Goal: Information Seeking & Learning: Learn about a topic

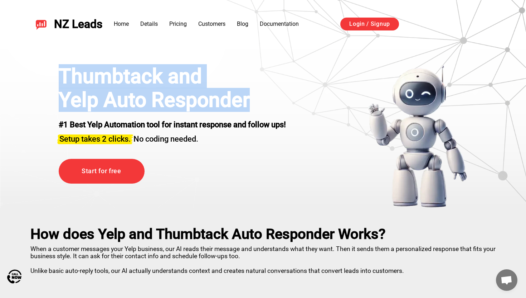
drag, startPoint x: 54, startPoint y: 66, endPoint x: 300, endPoint y: 101, distance: 248.5
click at [300, 101] on div "Thumbtack and Yelp Auto Responder #1 Best Yelp Automation tool for instant resp…" at bounding box center [263, 135] width 445 height 143
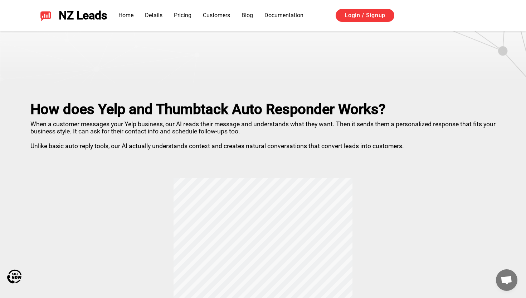
scroll to position [124, 0]
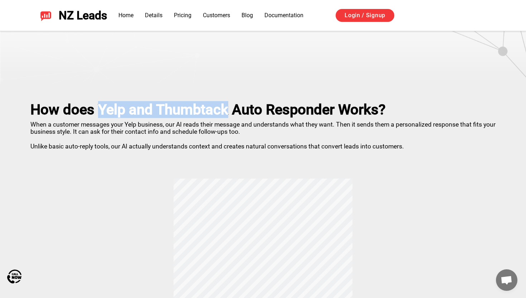
drag, startPoint x: 99, startPoint y: 111, endPoint x: 227, endPoint y: 112, distance: 127.9
click at [227, 112] on h2 "How does Yelp and Thumbtack Auto Responder Works?" at bounding box center [263, 109] width 466 height 16
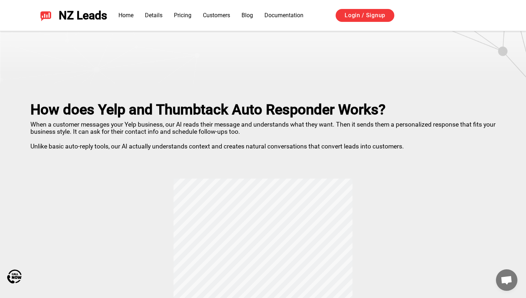
click at [222, 149] on p "When a customer messages your Yelp business, our AI reads their message and und…" at bounding box center [263, 134] width 466 height 32
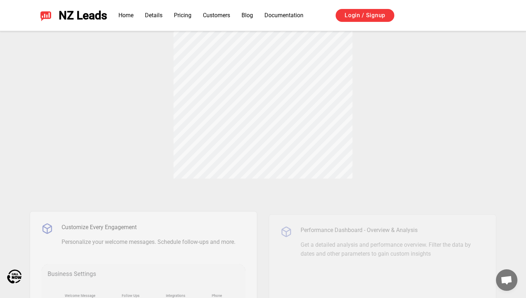
scroll to position [358, 0]
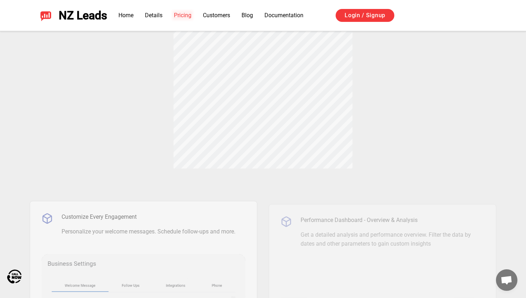
click at [183, 13] on link "Pricing" at bounding box center [183, 15] width 18 height 7
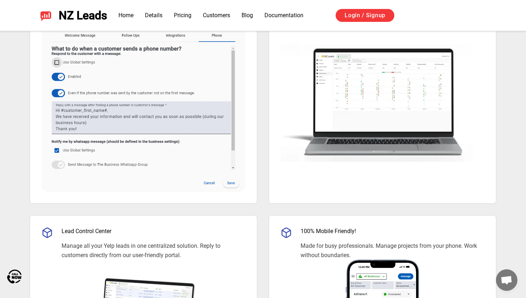
scroll to position [630, 0]
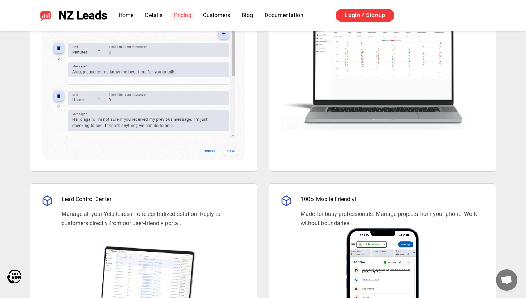
click at [184, 16] on link "Pricing" at bounding box center [183, 15] width 18 height 7
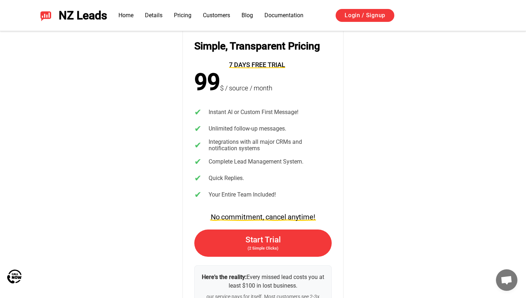
scroll to position [1445, 0]
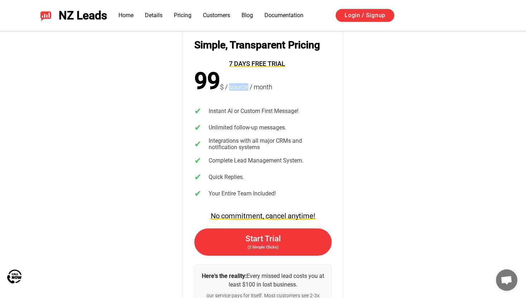
drag, startPoint x: 231, startPoint y: 87, endPoint x: 250, endPoint y: 87, distance: 19.0
click at [250, 87] on span "$ / source / month" at bounding box center [246, 88] width 52 height 11
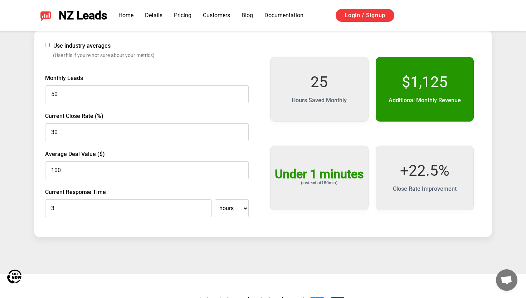
scroll to position [1133, 0]
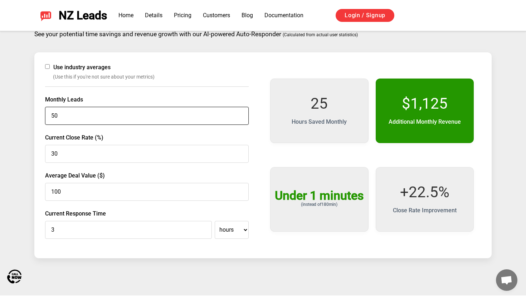
click at [100, 115] on input "50" at bounding box center [147, 116] width 204 height 18
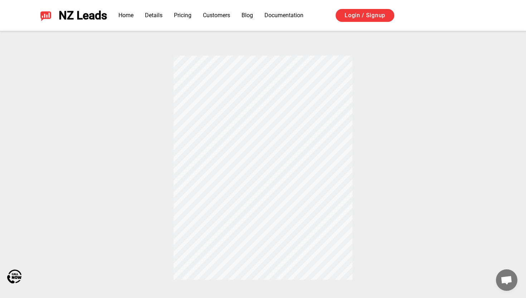
scroll to position [247, 0]
click at [196, 205] on div "How does Yelp and Thumbtack Auto Responder Works? When a customer messages your…" at bounding box center [263, 120] width 501 height 319
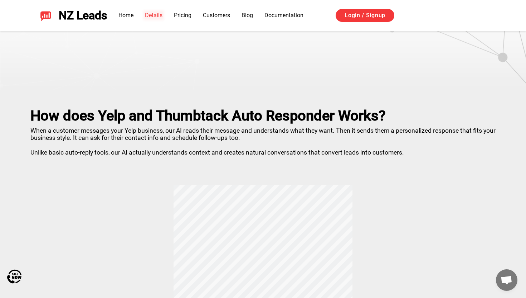
click at [156, 15] on link "Details" at bounding box center [154, 15] width 18 height 7
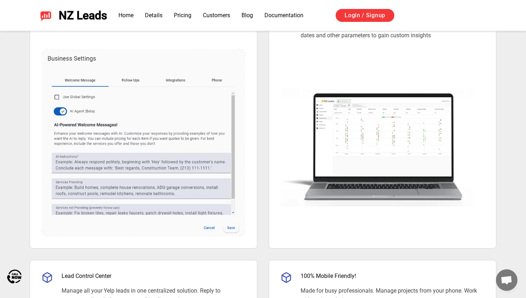
scroll to position [556, 0]
